Goal: Navigation & Orientation: Find specific page/section

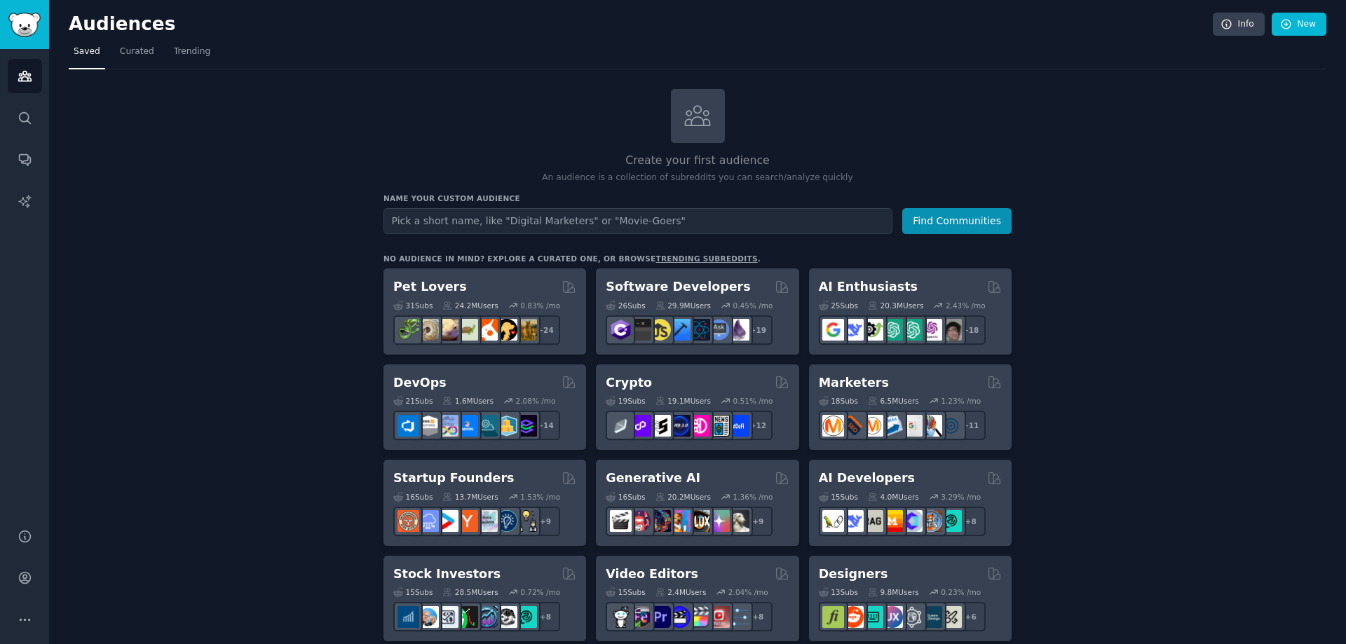
click at [685, 113] on icon at bounding box center [697, 115] width 29 height 29
click at [27, 118] on icon "Sidebar" at bounding box center [24, 117] width 11 height 11
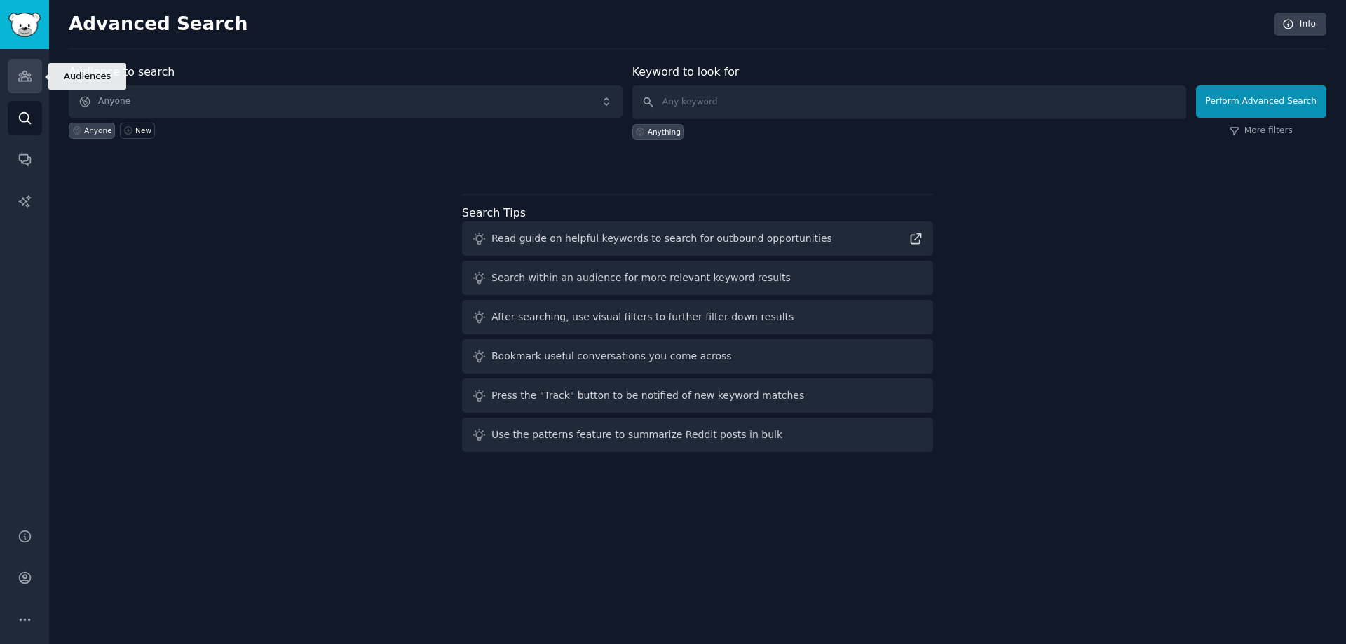
click at [18, 83] on icon "Sidebar" at bounding box center [25, 76] width 15 height 15
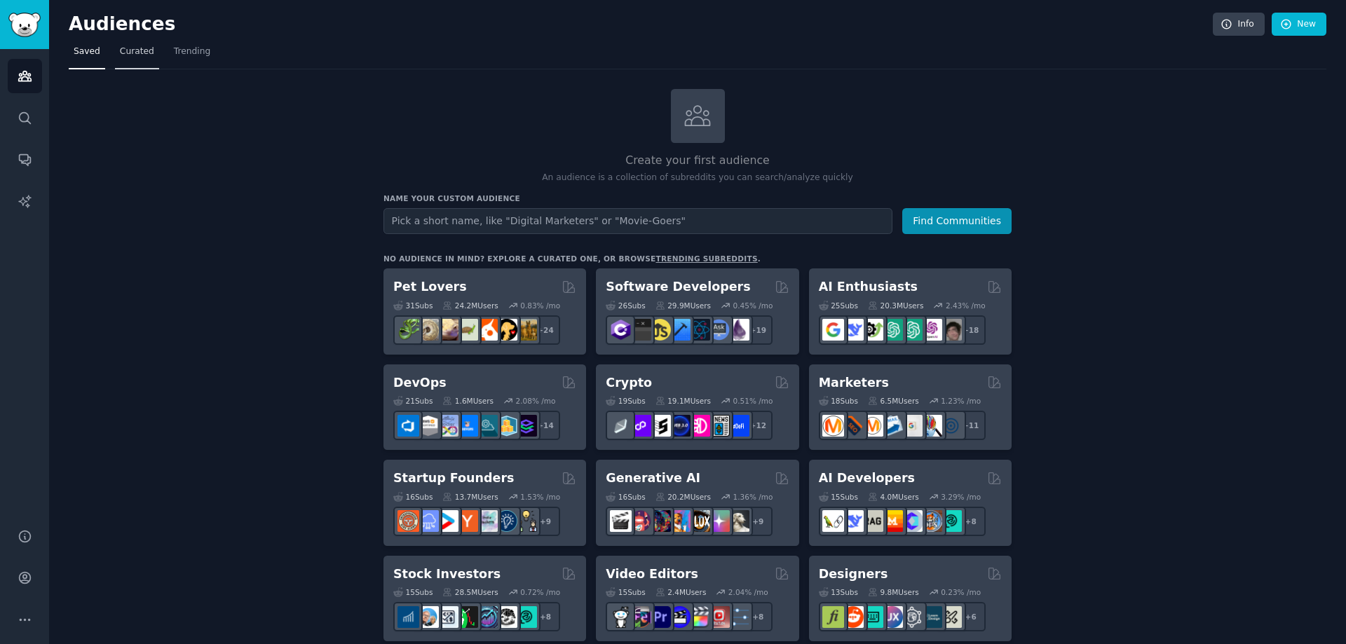
click at [140, 53] on span "Curated" at bounding box center [137, 52] width 34 height 13
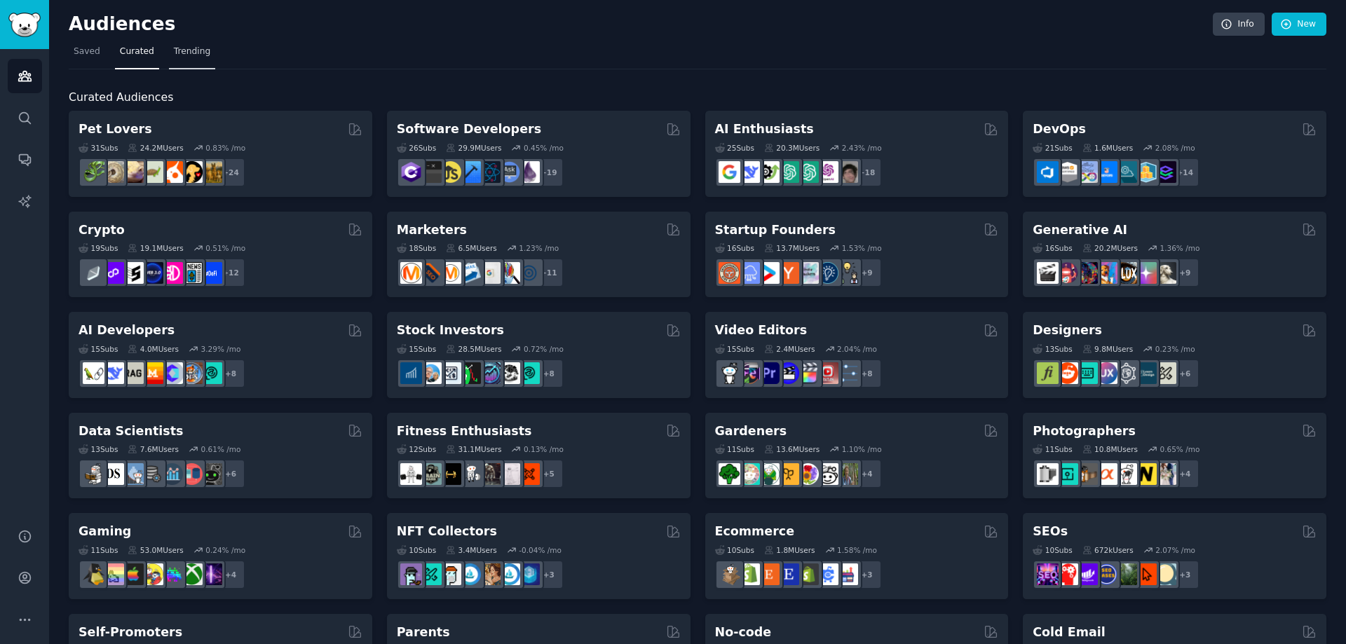
click at [174, 55] on span "Trending" at bounding box center [192, 52] width 36 height 13
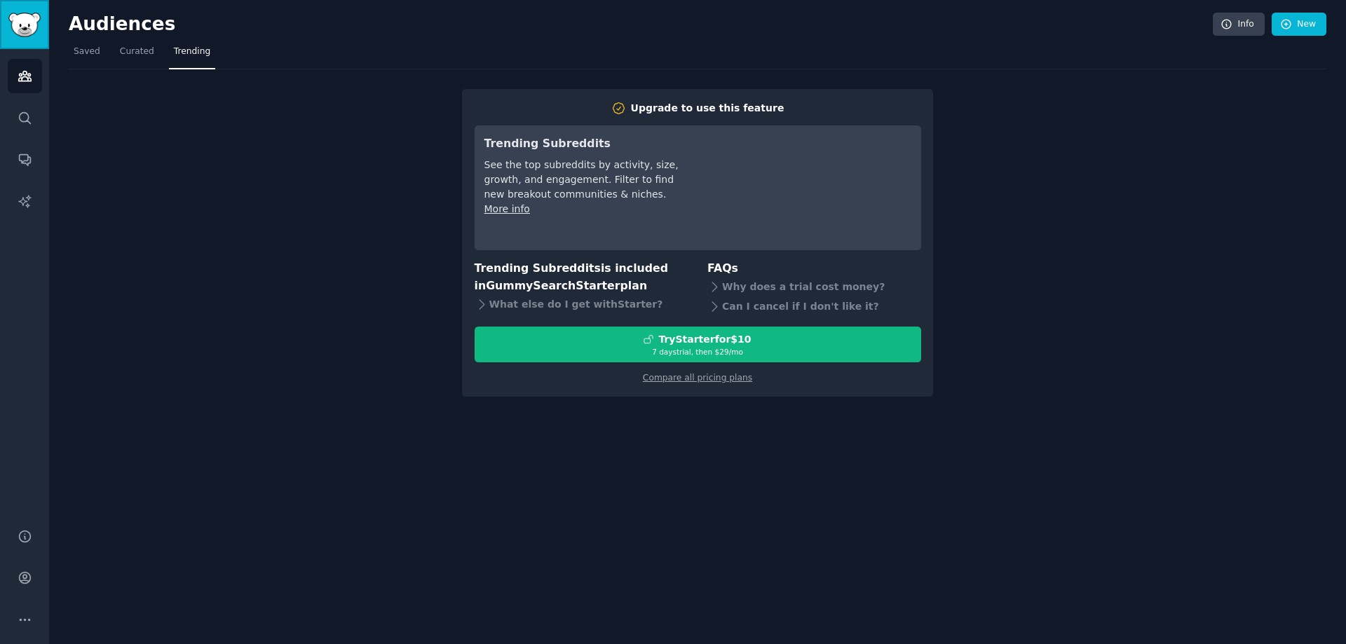
click at [46, 21] on link "Sidebar" at bounding box center [24, 24] width 49 height 49
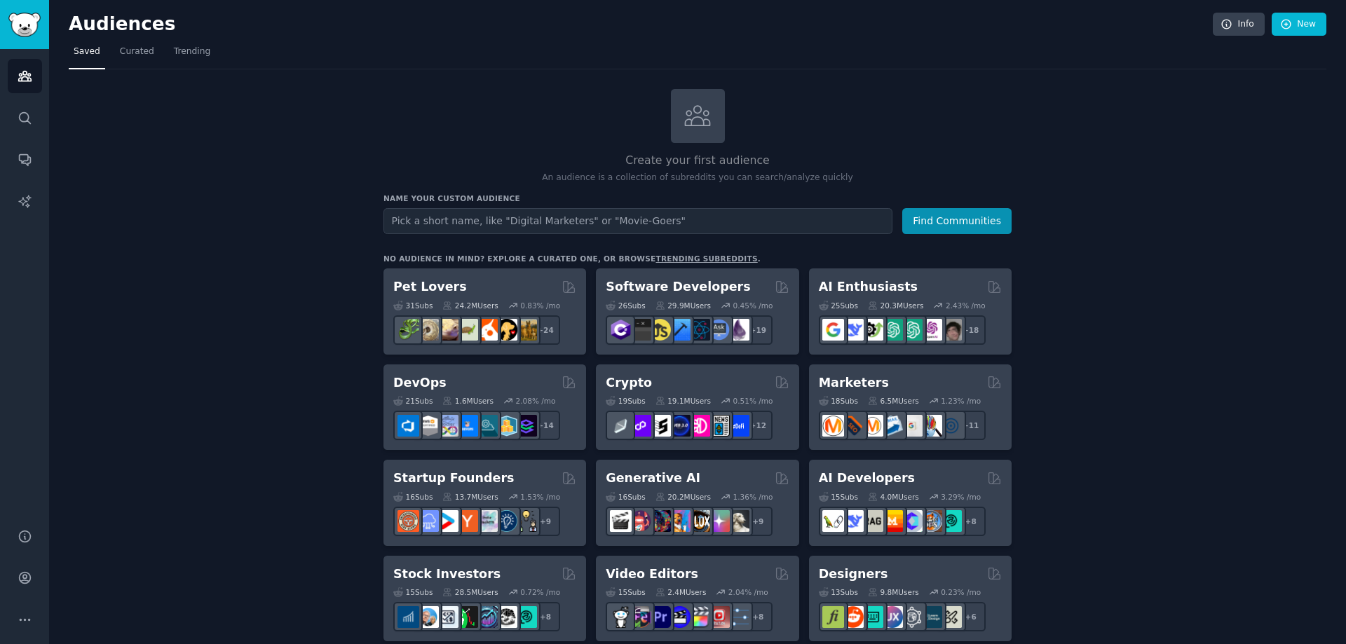
click at [97, 31] on h2 "Audiences" at bounding box center [641, 24] width 1144 height 22
